Goal: Check status: Check status

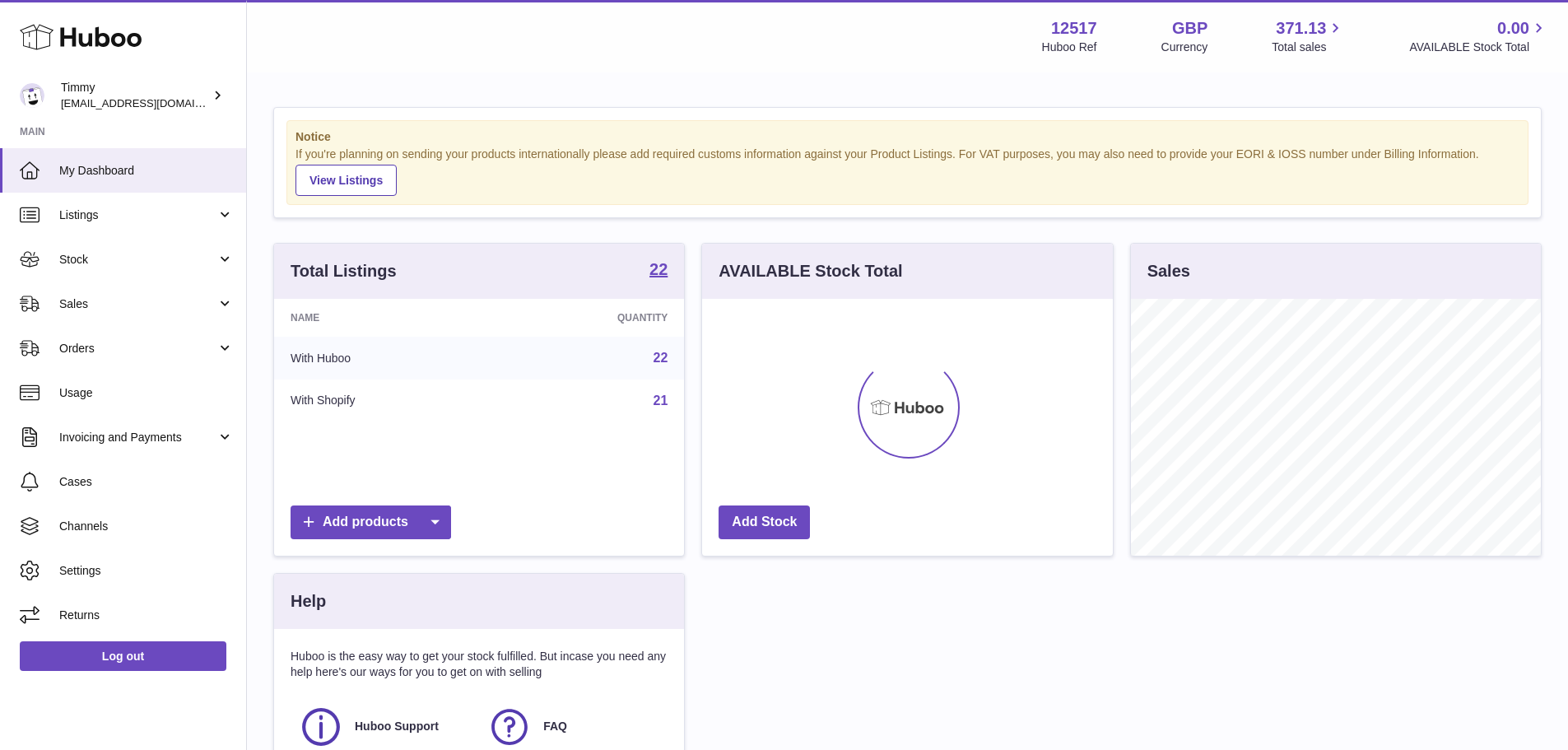
scroll to position [256, 411]
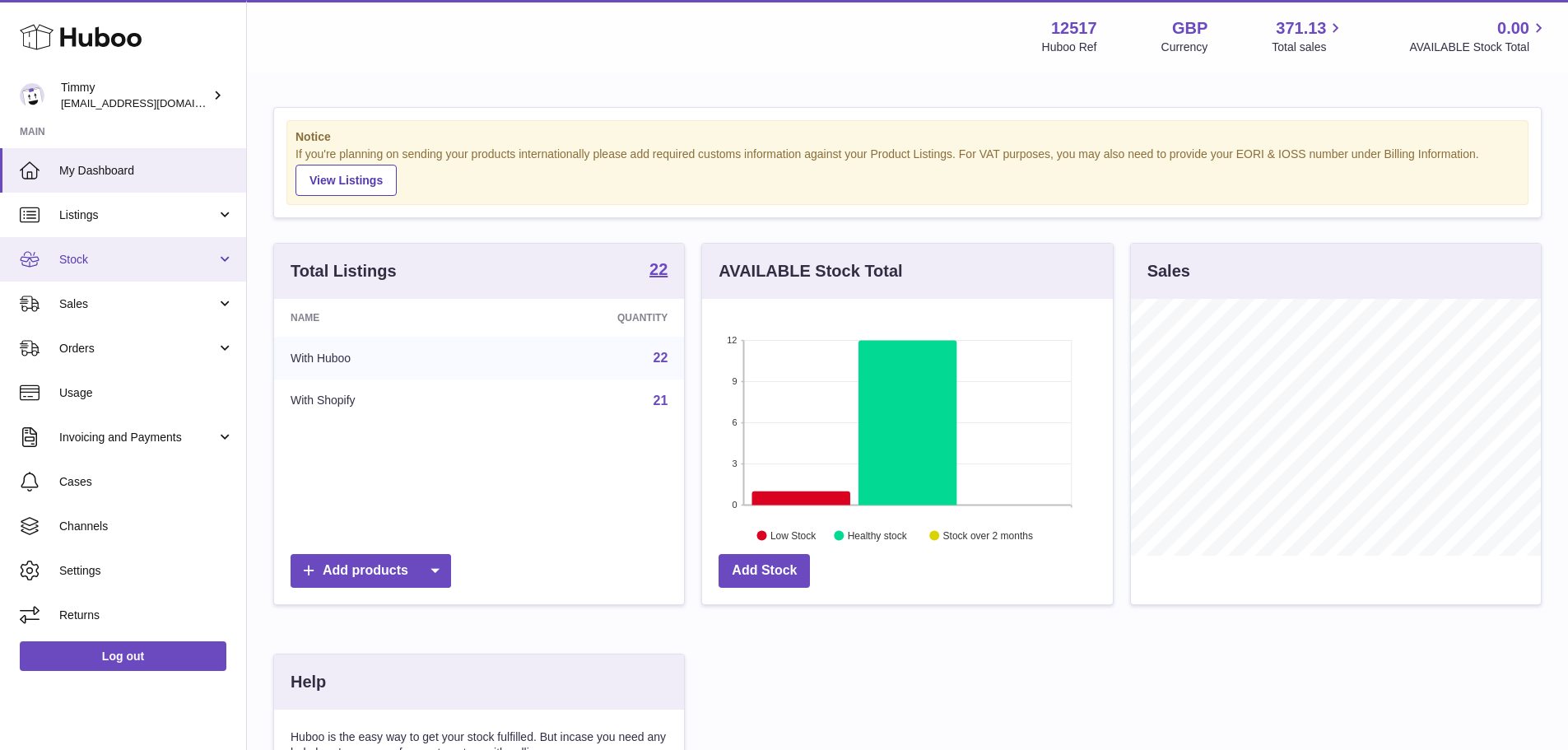
click at [174, 252] on span "Stock" at bounding box center [138, 260] width 158 height 16
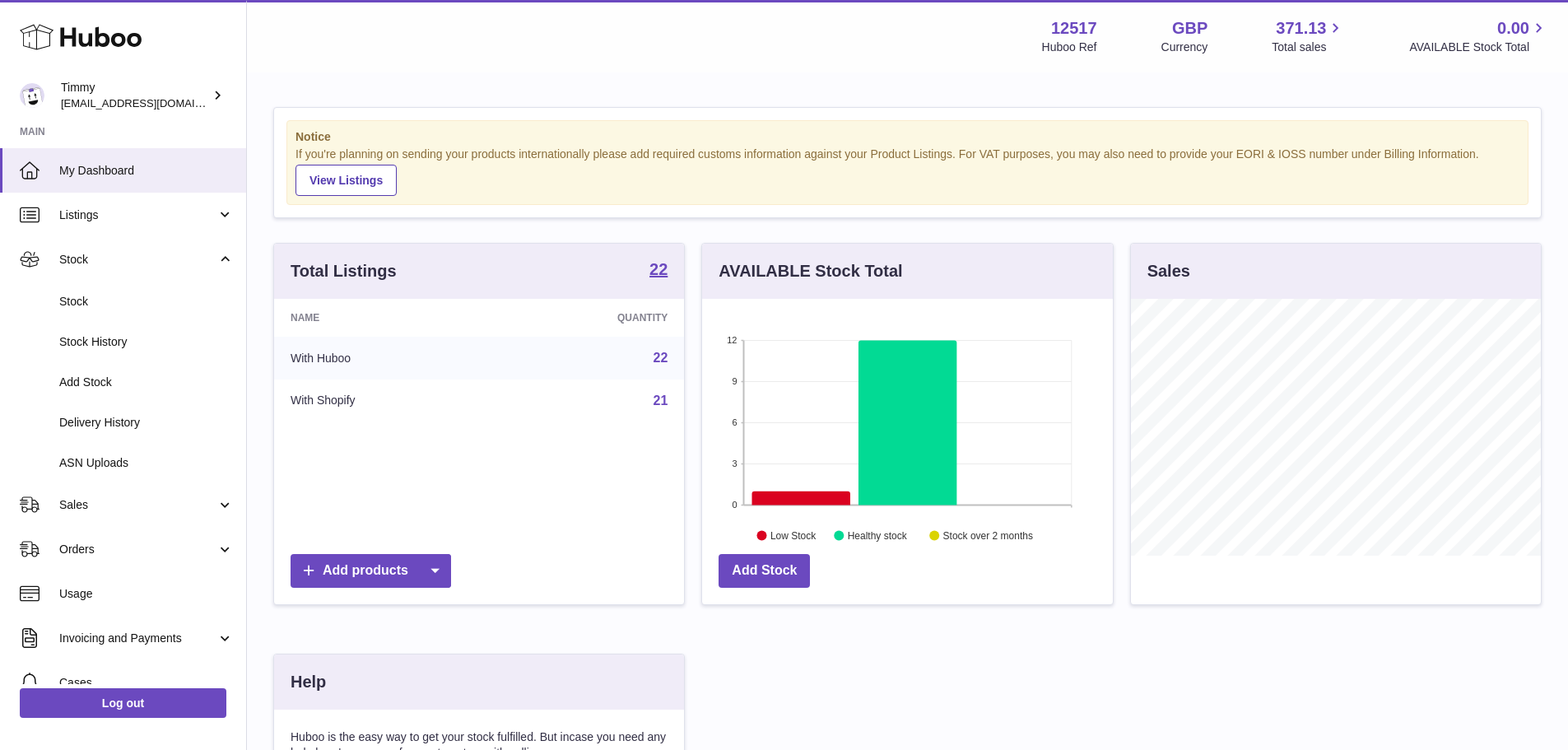
click at [167, 509] on span "Sales" at bounding box center [138, 505] width 158 height 16
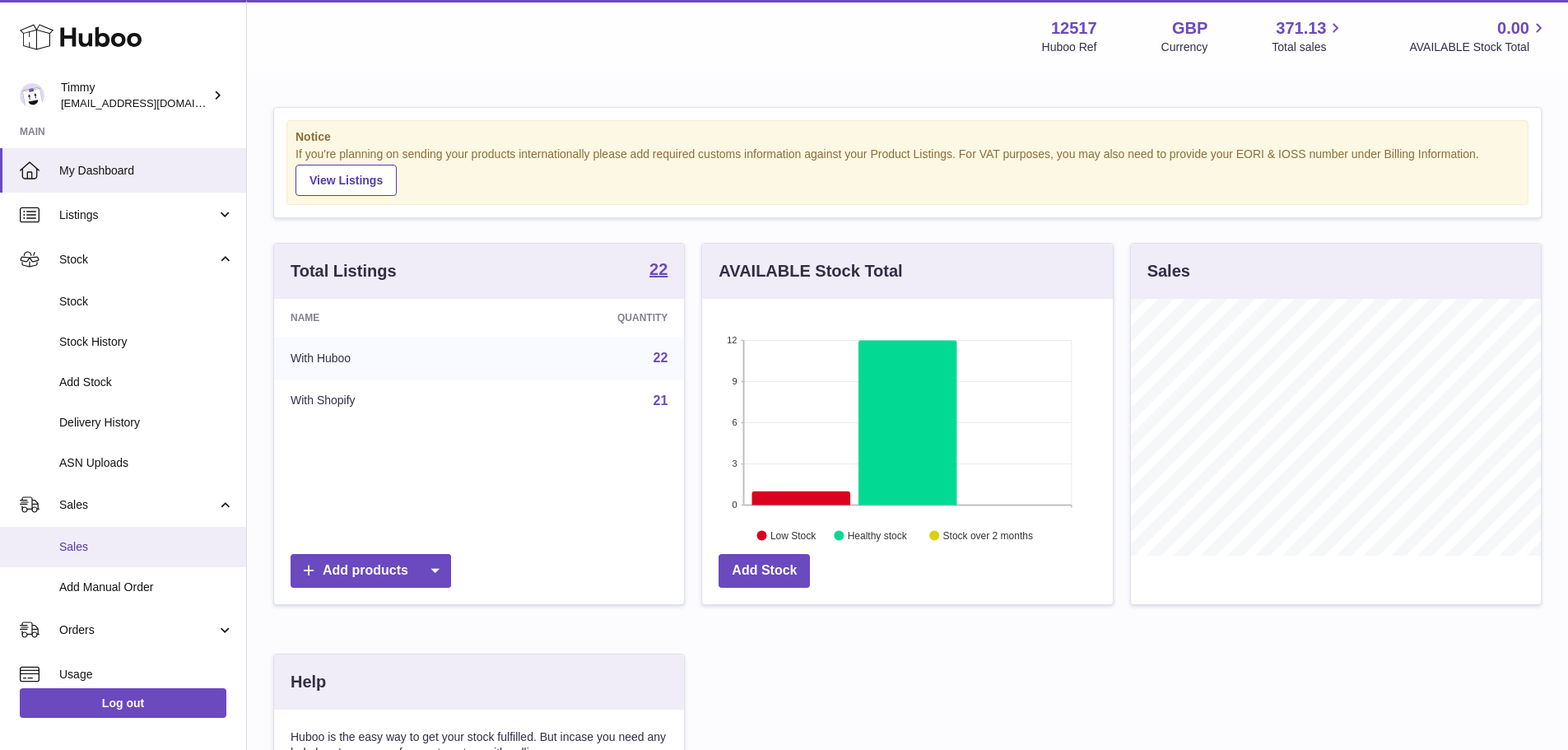
click at [171, 564] on link "Sales" at bounding box center [123, 547] width 246 height 40
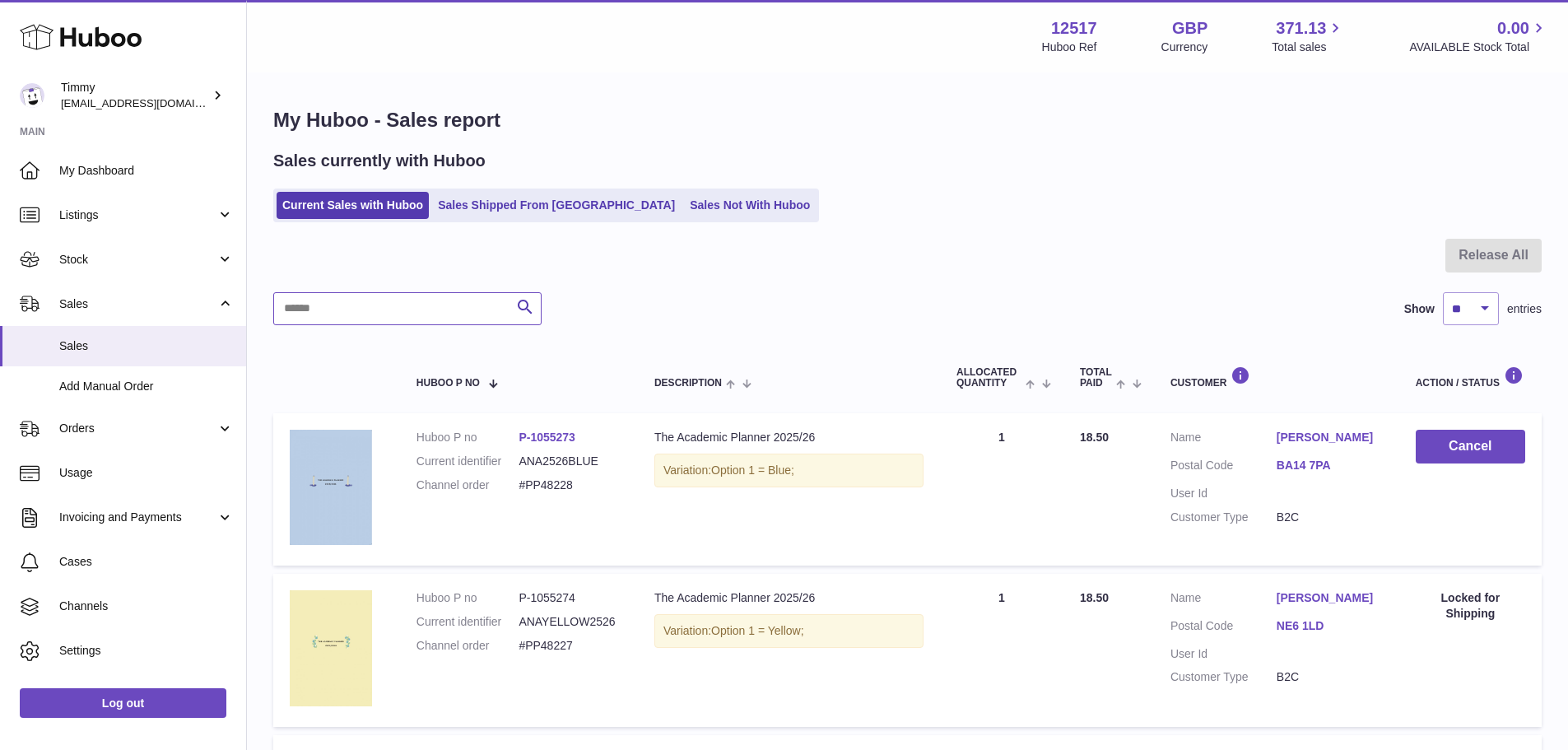
click at [422, 308] on input "text" at bounding box center [407, 308] width 268 height 33
click at [525, 202] on link "Sales Shipped From [GEOGRAPHIC_DATA]" at bounding box center [556, 204] width 248 height 27
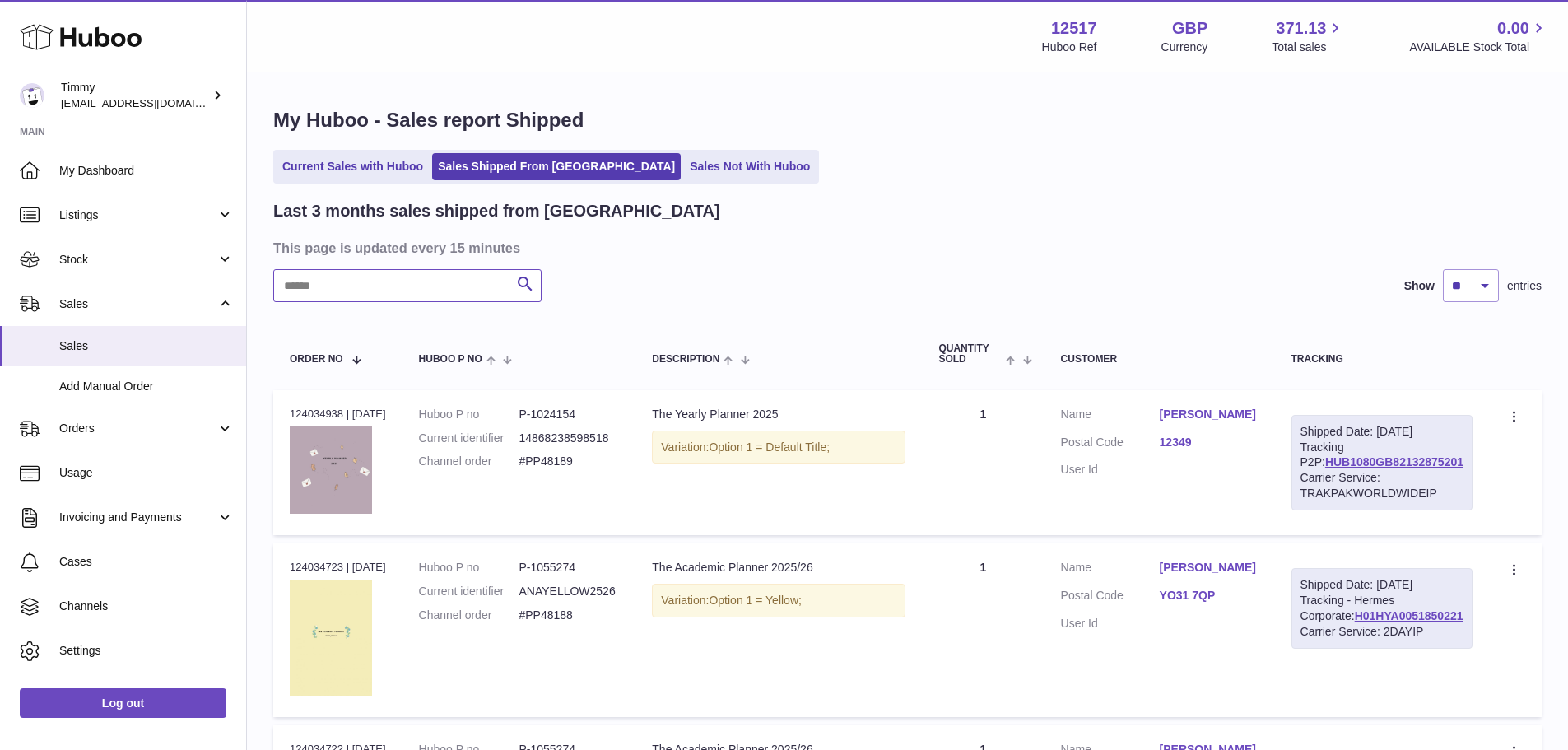
click at [409, 280] on input "text" at bounding box center [407, 285] width 268 height 33
paste input "********"
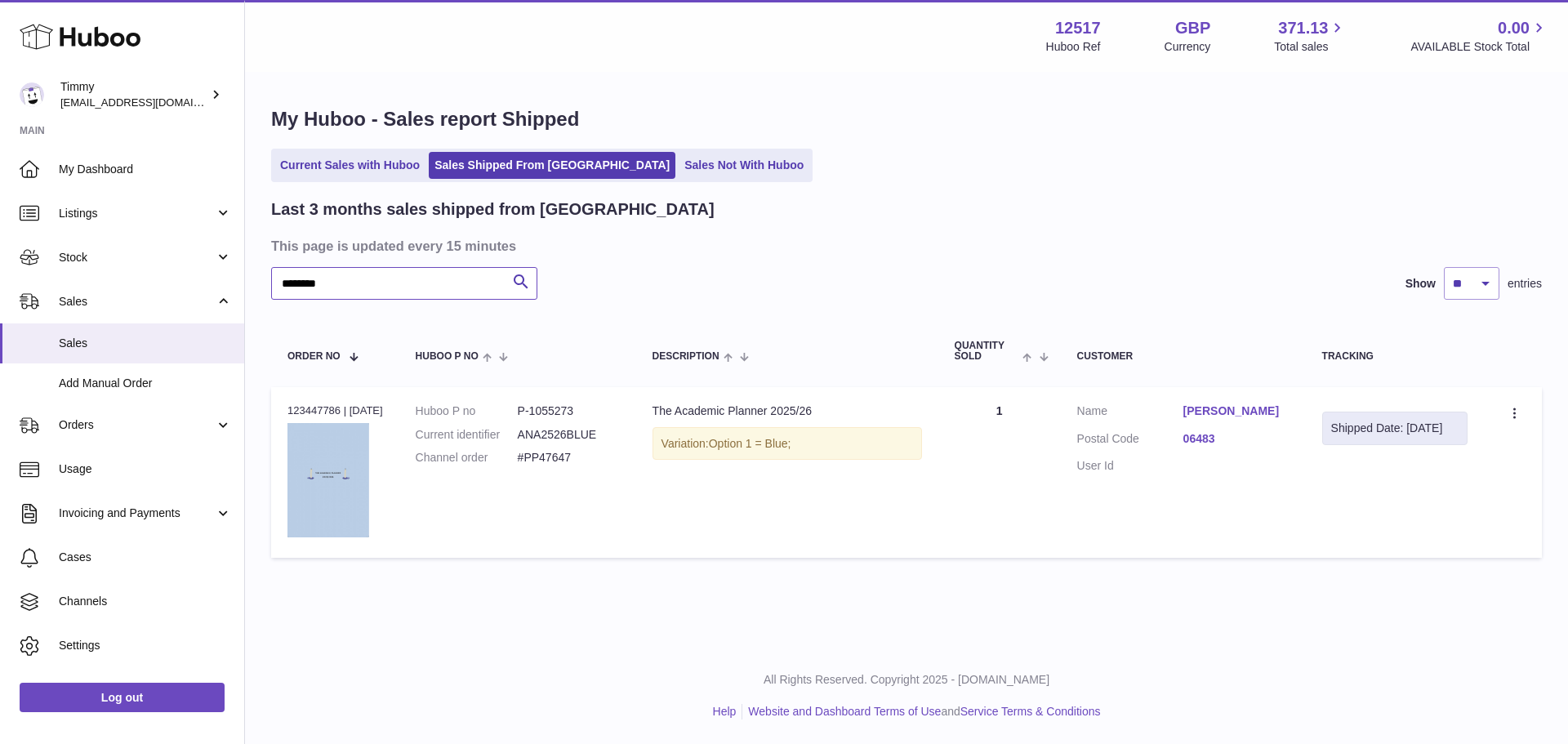
type input "********"
click at [311, 409] on div "Order no 123447786 | 25th Aug" at bounding box center [335, 411] width 96 height 15
copy div "123447786"
